Goal: Information Seeking & Learning: Learn about a topic

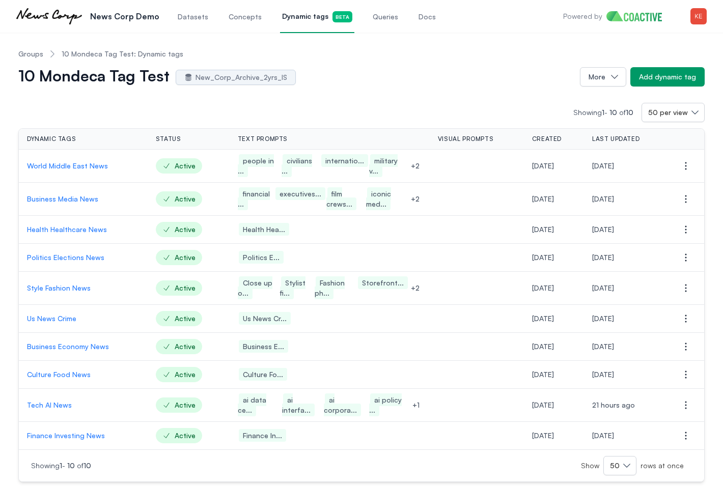
click at [422, 75] on div "10 Mondeca Tag Test New_Corp_Archive_2yrs_IS" at bounding box center [295, 77] width 554 height 16
click at [61, 166] on p "World Middle East News" at bounding box center [83, 166] width 113 height 10
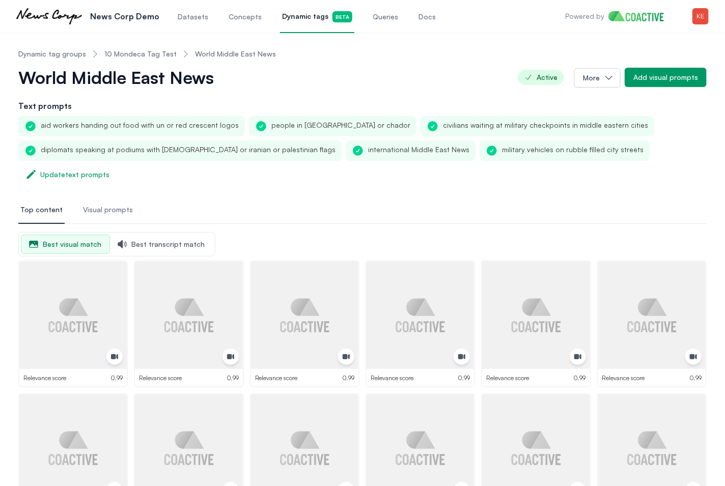
click at [140, 57] on link "10 Mondeca Tag Test" at bounding box center [140, 54] width 72 height 10
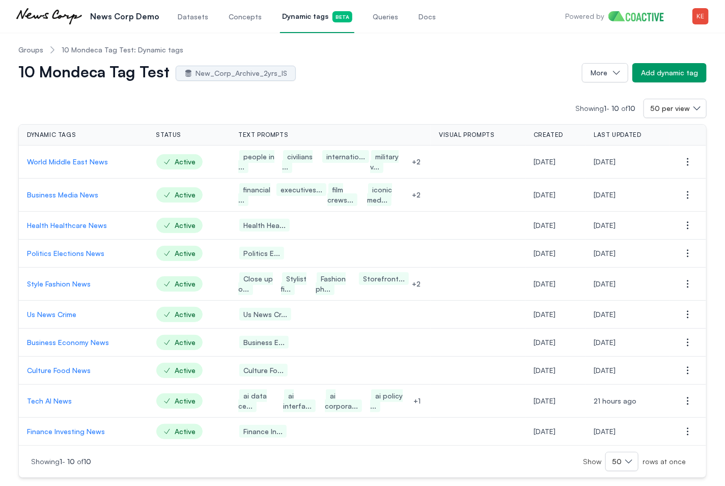
scroll to position [4, 0]
click at [67, 402] on p "Tech AI News" at bounding box center [83, 401] width 113 height 10
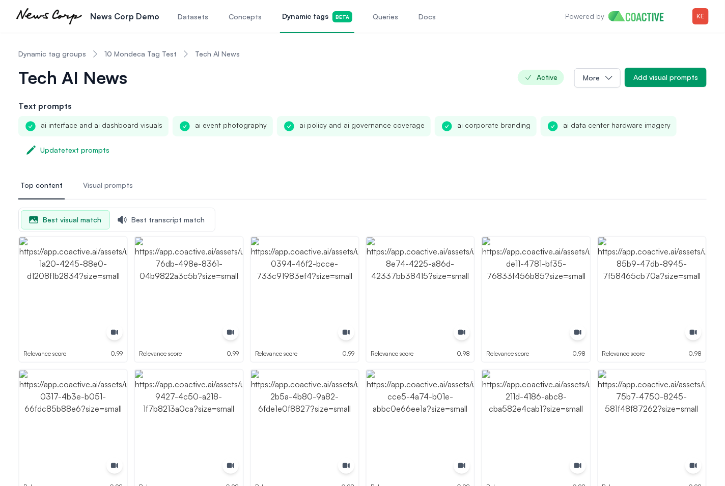
click at [373, 21] on span "Queries" at bounding box center [385, 17] width 25 height 10
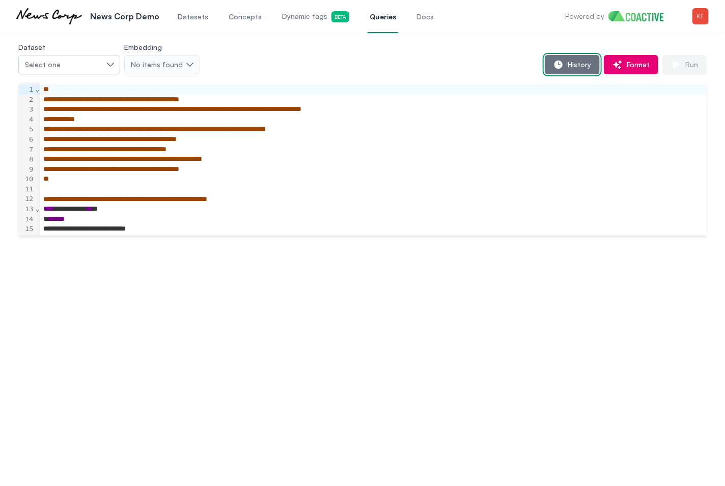
click at [562, 68] on icon "button" at bounding box center [559, 65] width 10 height 10
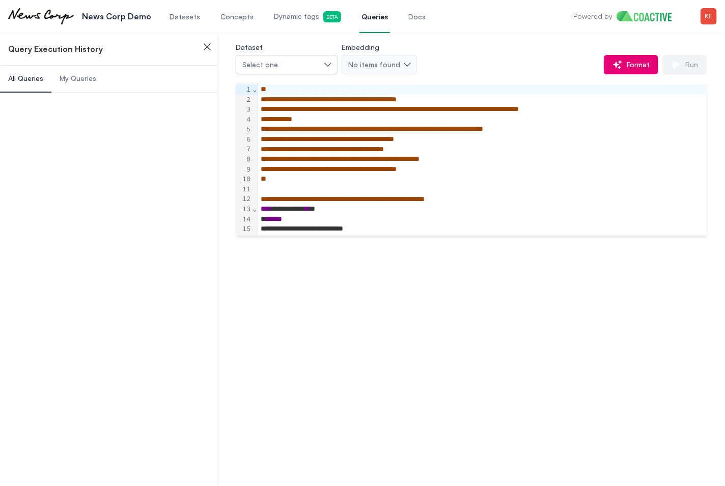
click at [76, 82] on span "My Queries" at bounding box center [78, 78] width 37 height 10
click at [74, 79] on span "My Queries" at bounding box center [78, 78] width 37 height 10
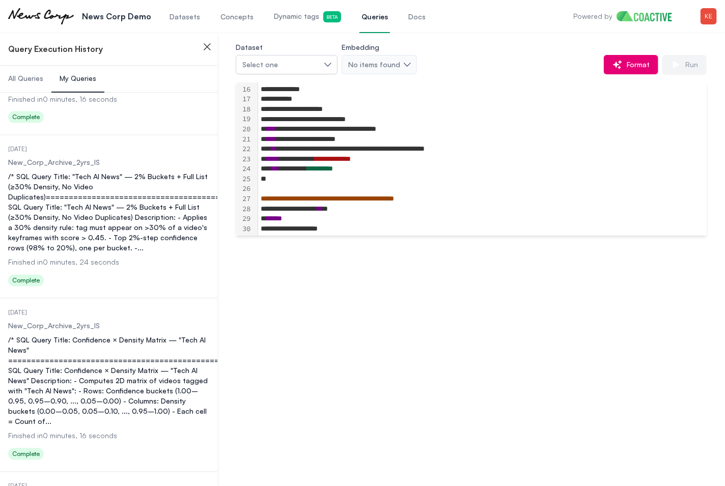
scroll to position [800, 0]
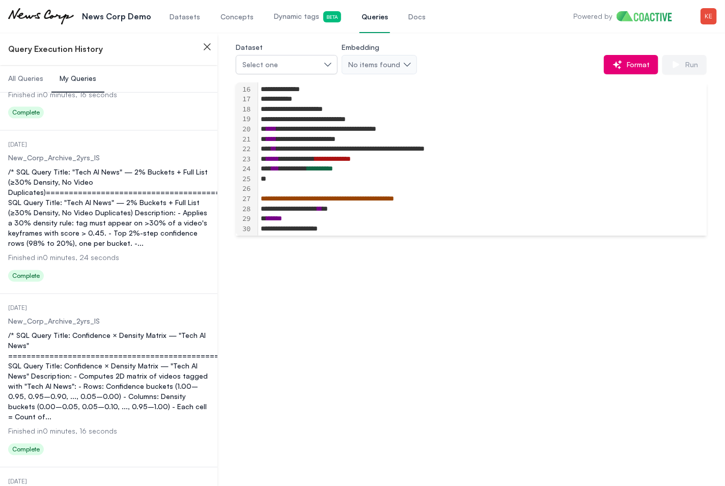
click at [134, 190] on div "/* SQL Query Title: "Tech AI News" — 2% Buckets + Full List (≥30% Density, No V…" at bounding box center [108, 208] width 201 height 81
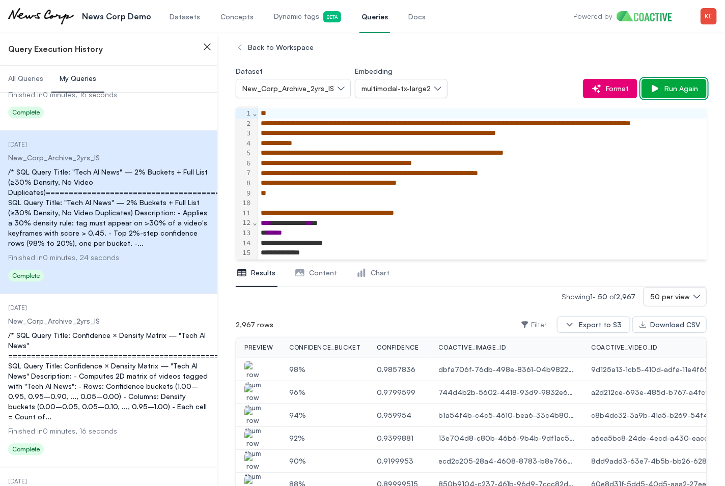
scroll to position [1, 0]
click at [662, 88] on span "Run Again" at bounding box center [680, 89] width 38 height 10
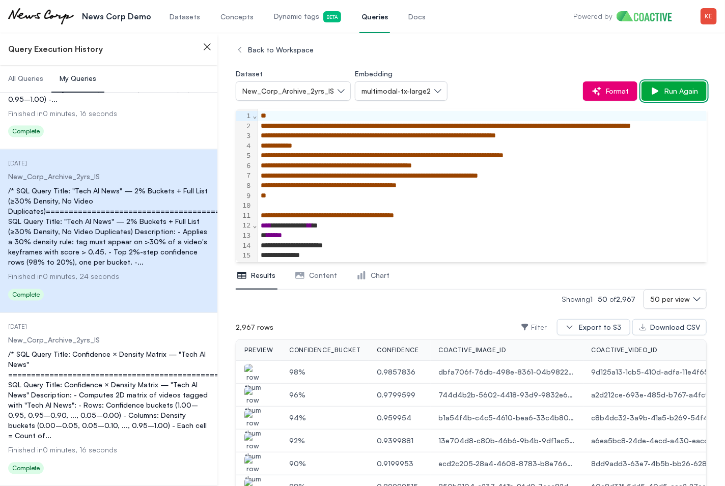
scroll to position [780, 0]
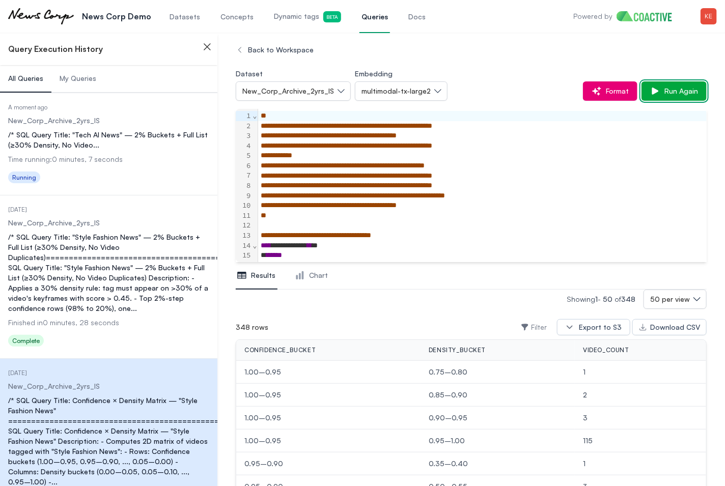
click at [661, 94] on span "Run Again" at bounding box center [680, 91] width 38 height 10
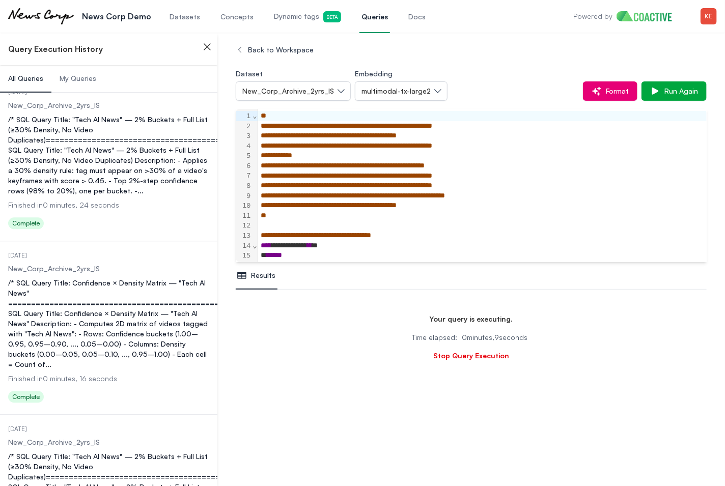
scroll to position [0, 1]
click at [98, 278] on div "/* SQL Query Title: Confidence × Density Matrix — "Tech AI News" ==============…" at bounding box center [108, 324] width 201 height 92
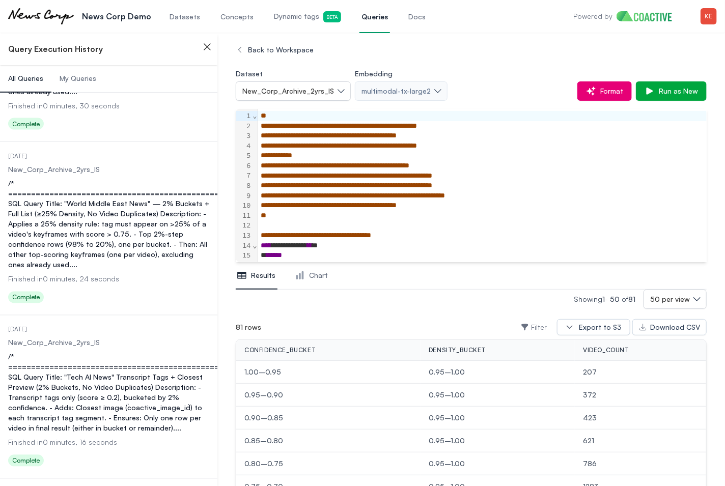
scroll to position [5612, 0]
click at [664, 91] on span "Run as New" at bounding box center [676, 91] width 43 height 10
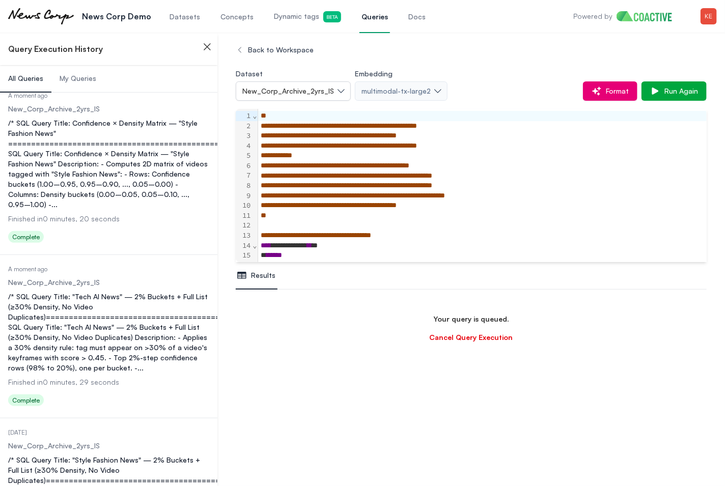
scroll to position [128, 0]
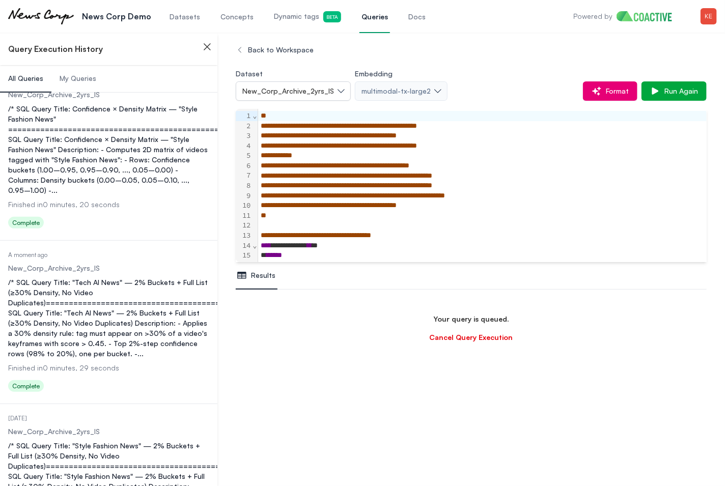
click at [82, 311] on div "/* SQL Query Title: "Tech AI News" — 2% Buckets + Full List (≥30% Density, No V…" at bounding box center [108, 318] width 201 height 81
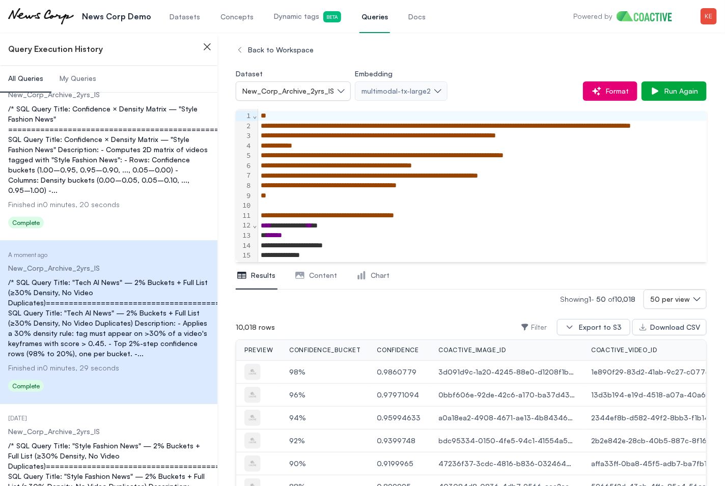
scroll to position [324, 0]
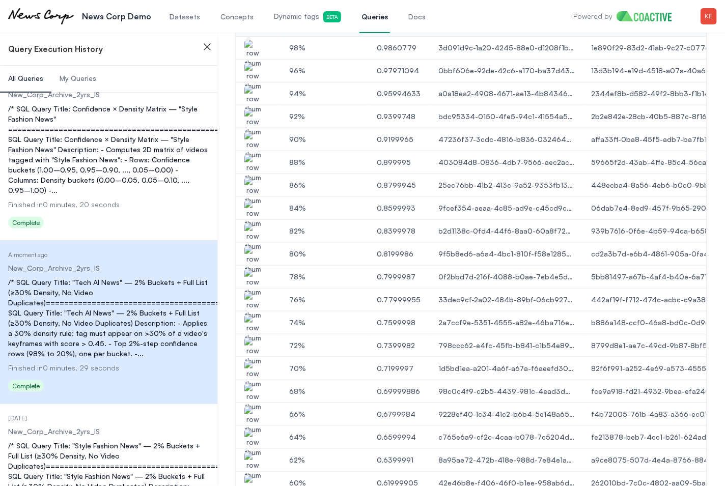
click at [254, 321] on img "button" at bounding box center [252, 329] width 16 height 29
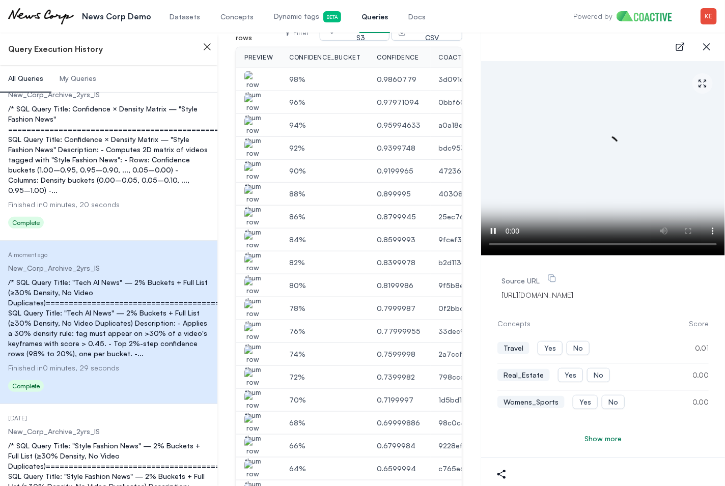
scroll to position [128, 0]
click at [255, 311] on img "button" at bounding box center [252, 314] width 16 height 29
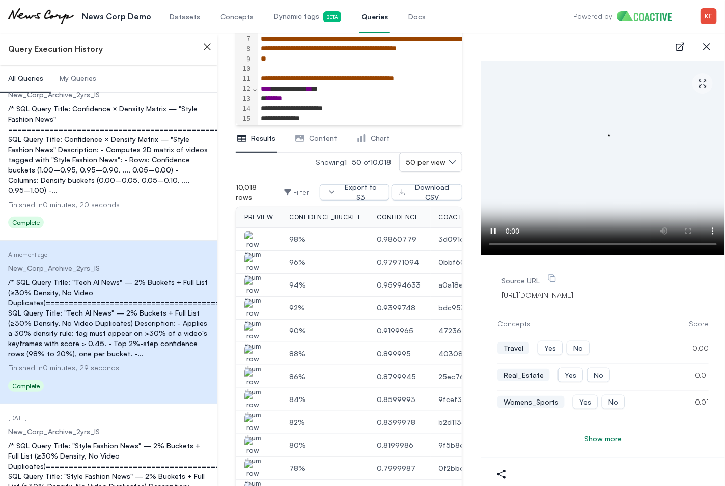
scroll to position [160, 0]
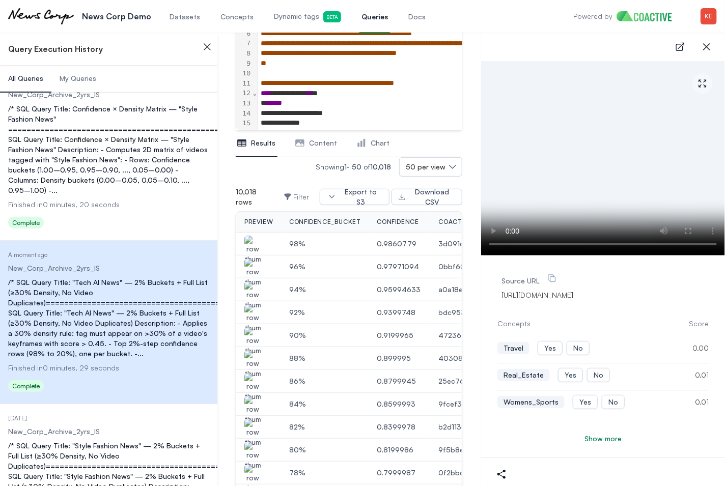
click at [254, 248] on img "button" at bounding box center [252, 250] width 16 height 29
click at [247, 267] on img "button" at bounding box center [252, 273] width 16 height 29
click at [253, 292] on img "button" at bounding box center [252, 296] width 16 height 29
click at [256, 316] on img "button" at bounding box center [252, 319] width 16 height 29
click at [255, 337] on img "button" at bounding box center [252, 341] width 16 height 29
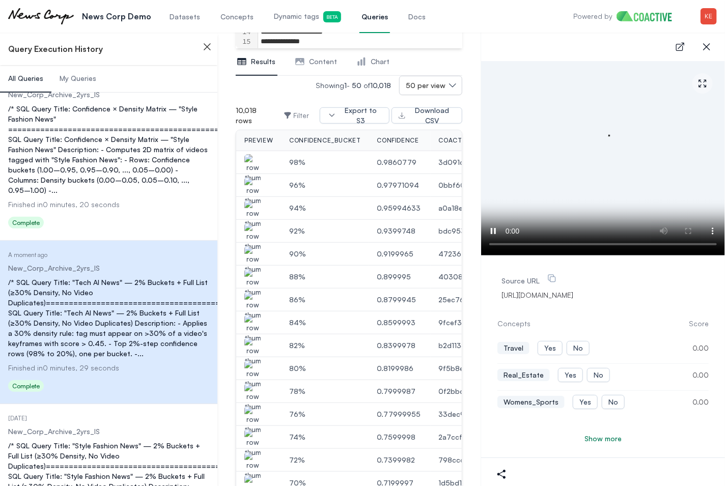
scroll to position [244, 0]
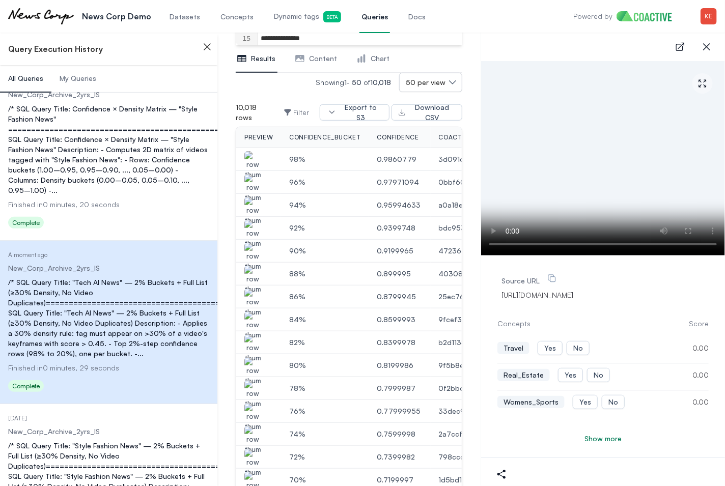
click at [250, 280] on img "button" at bounding box center [252, 280] width 16 height 29
click at [260, 305] on img "button" at bounding box center [252, 303] width 16 height 29
